Goal: Register for event/course

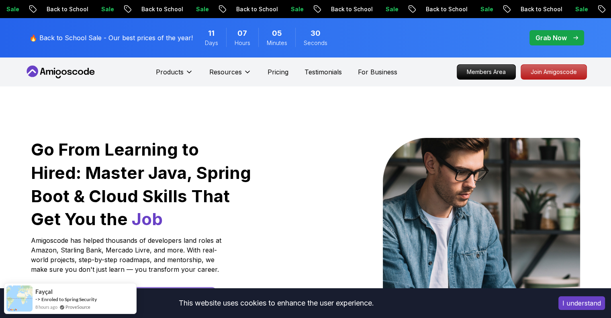
click at [572, 304] on button "I understand" at bounding box center [581, 303] width 47 height 14
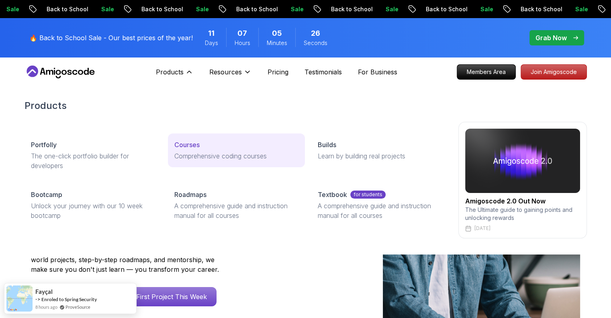
click at [180, 144] on p "Courses" at bounding box center [186, 145] width 25 height 10
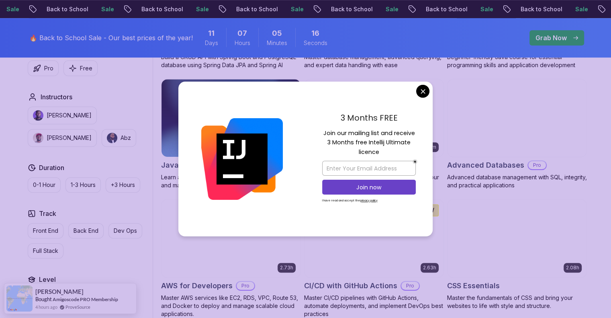
scroll to position [482, 0]
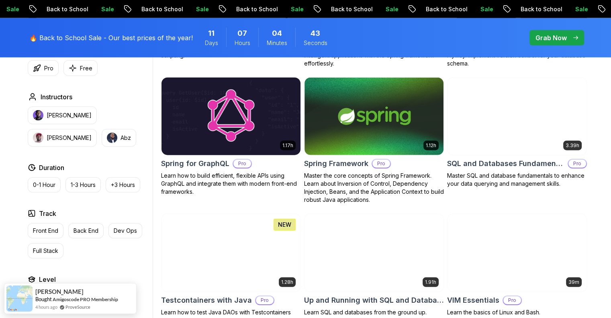
scroll to position [2088, 0]
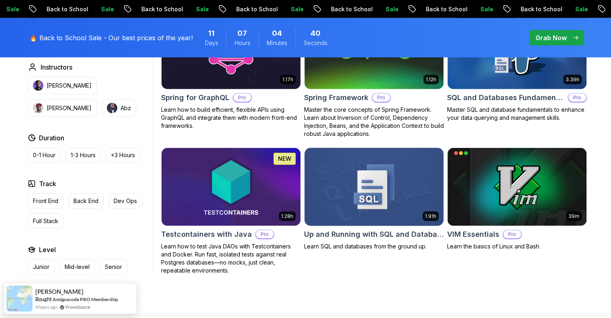
click at [355, 170] on img at bounding box center [374, 187] width 146 height 82
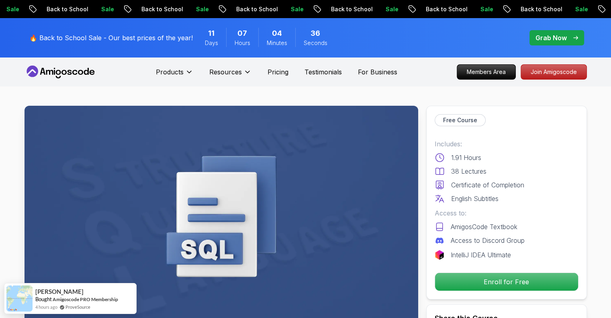
scroll to position [80, 0]
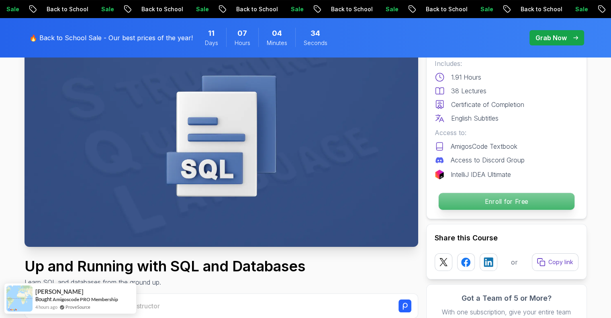
click at [459, 201] on p "Enroll for Free" at bounding box center [506, 201] width 136 height 17
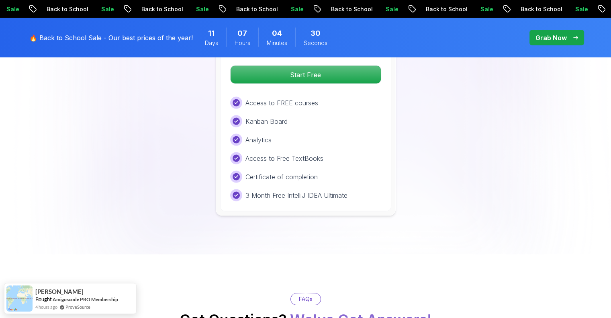
scroll to position [1525, 0]
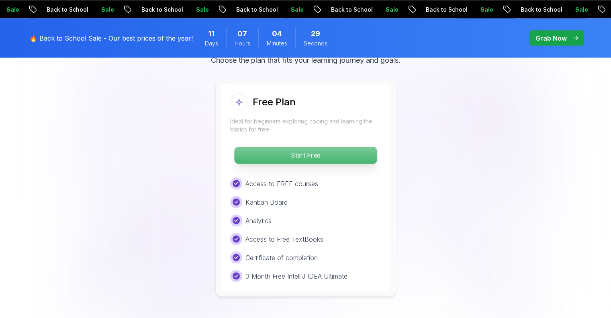
click at [308, 157] on p "Start Free" at bounding box center [305, 155] width 143 height 17
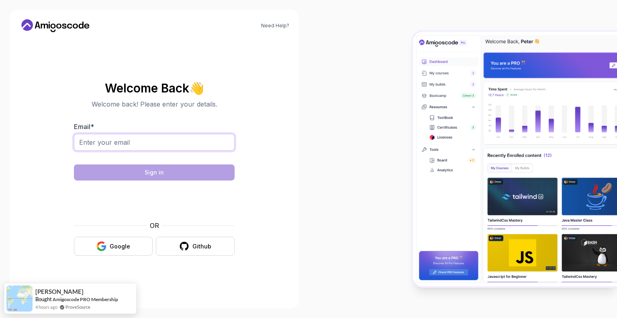
click at [124, 144] on input "Email *" at bounding box center [154, 142] width 161 height 17
type input "[EMAIL_ADDRESS][PERSON_NAME][DOMAIN_NAME]"
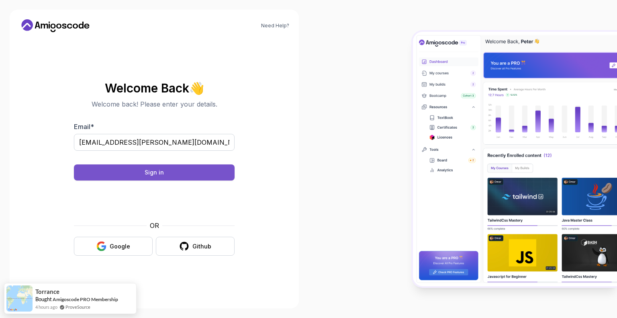
click at [177, 169] on button "Sign in" at bounding box center [154, 172] width 161 height 16
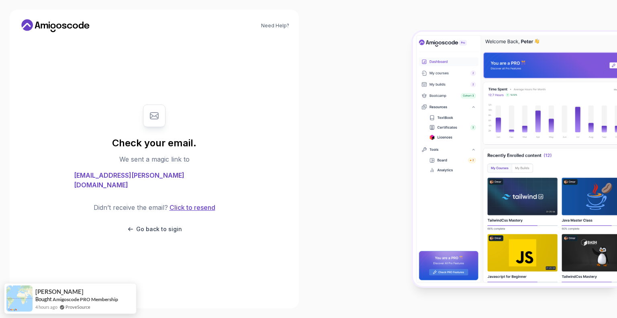
click at [185, 202] on button "Click to resend" at bounding box center [191, 207] width 47 height 10
click at [54, 20] on icon at bounding box center [55, 25] width 72 height 13
